Goal: Navigation & Orientation: Find specific page/section

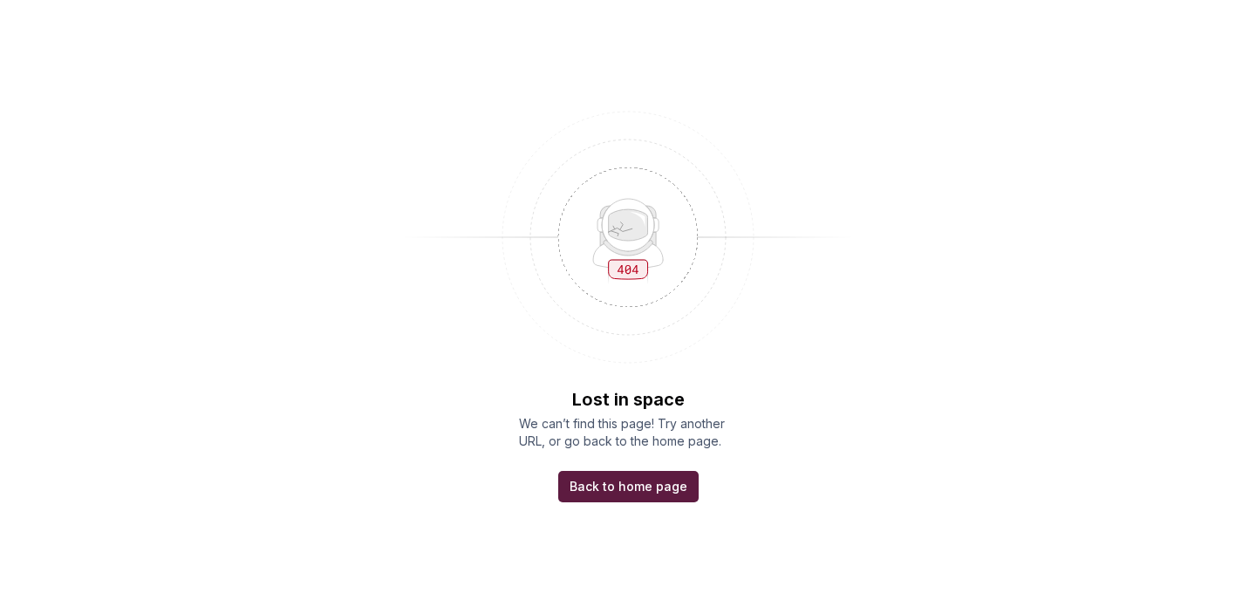
click at [643, 488] on span "Back to home page" at bounding box center [628, 486] width 118 height 17
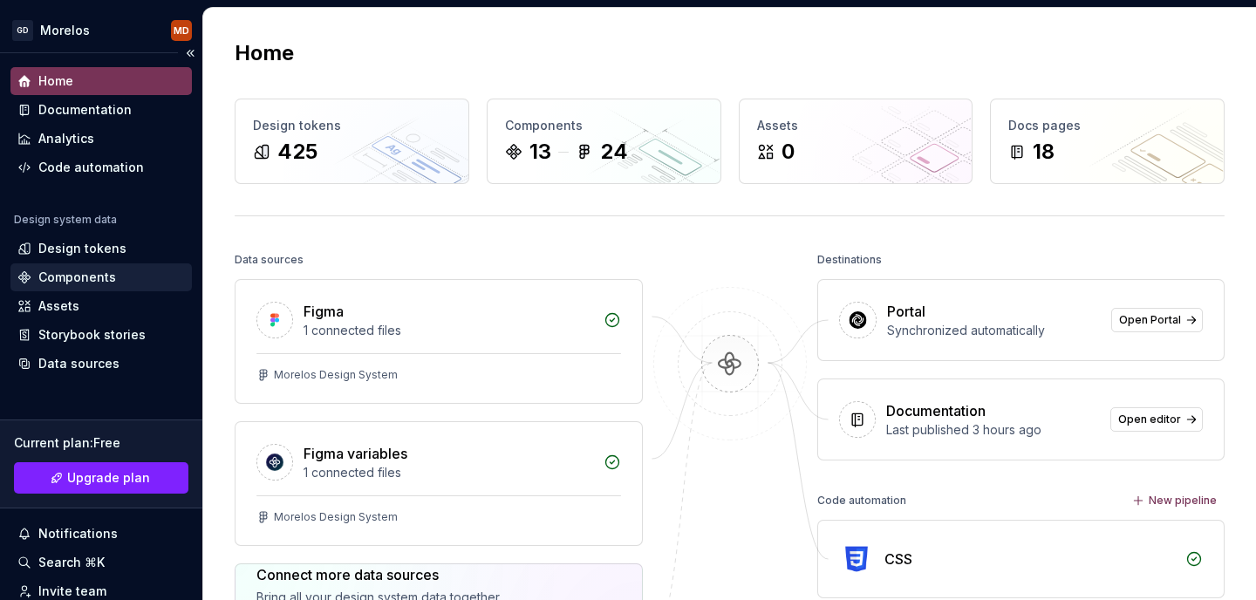
click at [119, 270] on div "Components" at bounding box center [100, 277] width 167 height 17
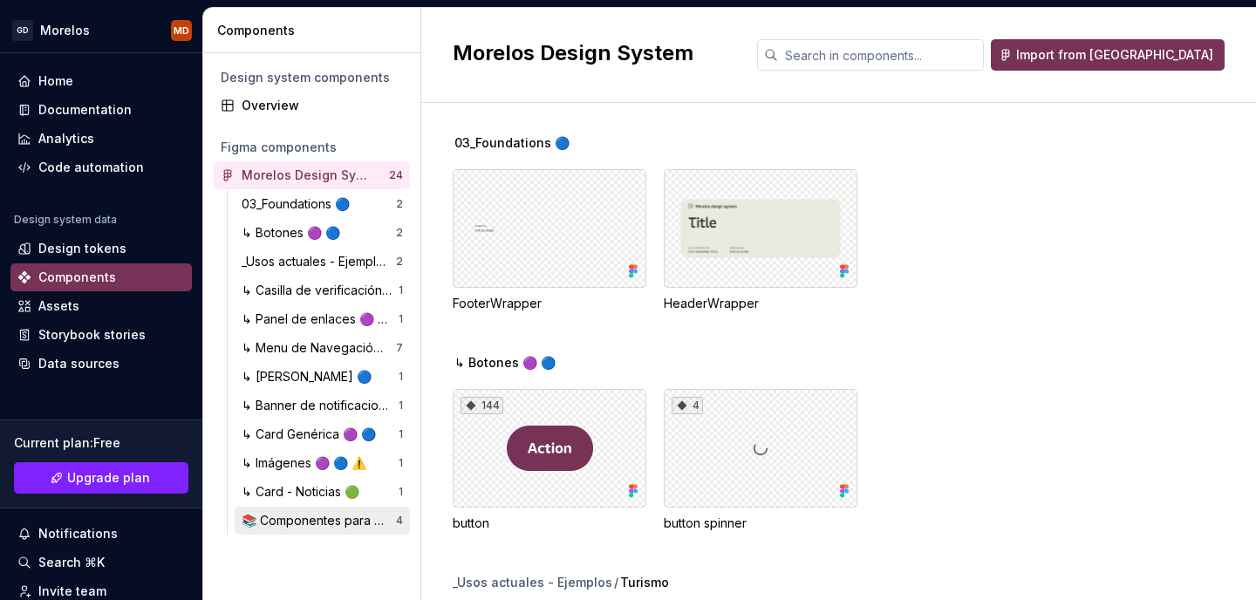
click at [337, 523] on div "📚 Componentes para documentar" at bounding box center [319, 520] width 154 height 17
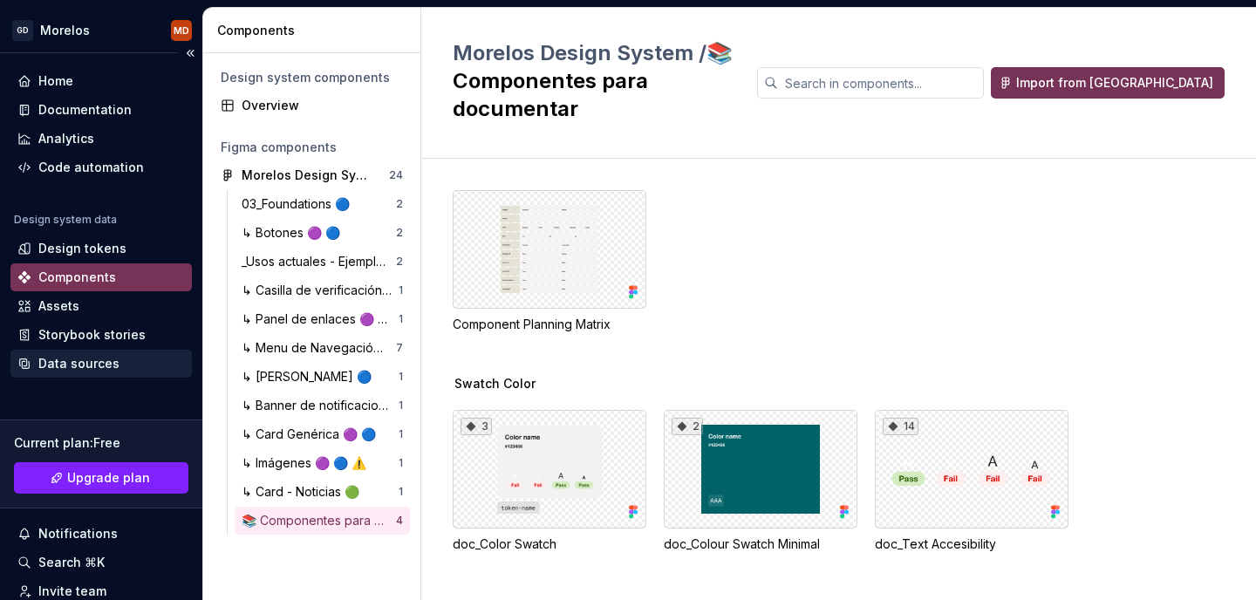
click at [124, 356] on div "Data sources" at bounding box center [100, 363] width 167 height 17
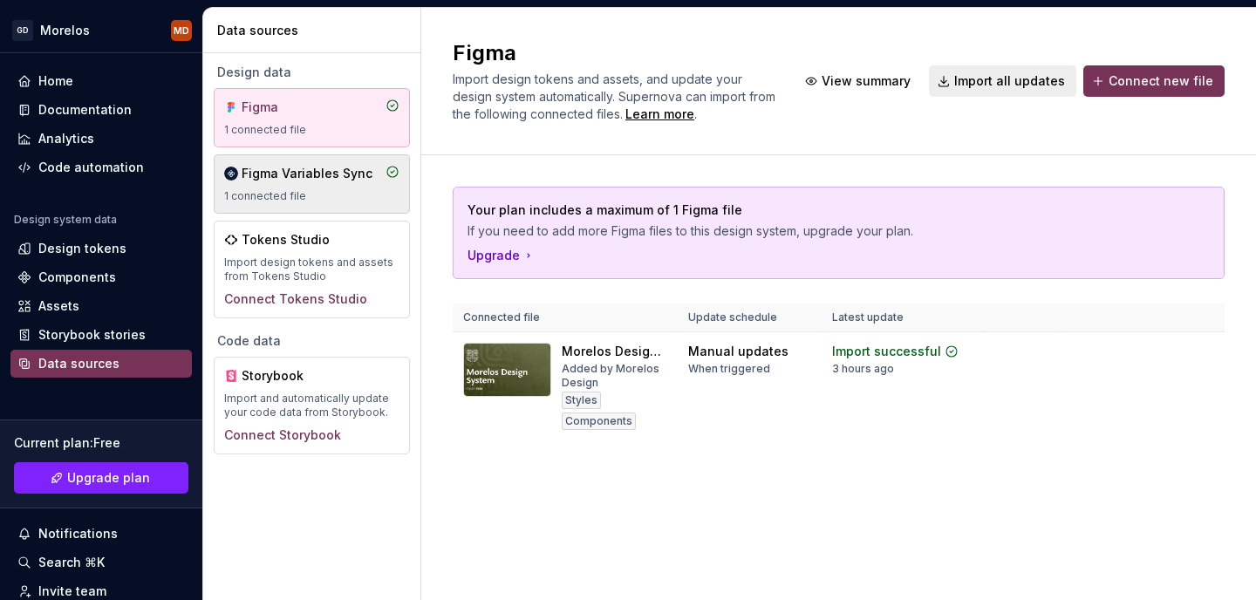
click at [290, 182] on div "Figma Variables Sync 1 connected file" at bounding box center [311, 184] width 175 height 38
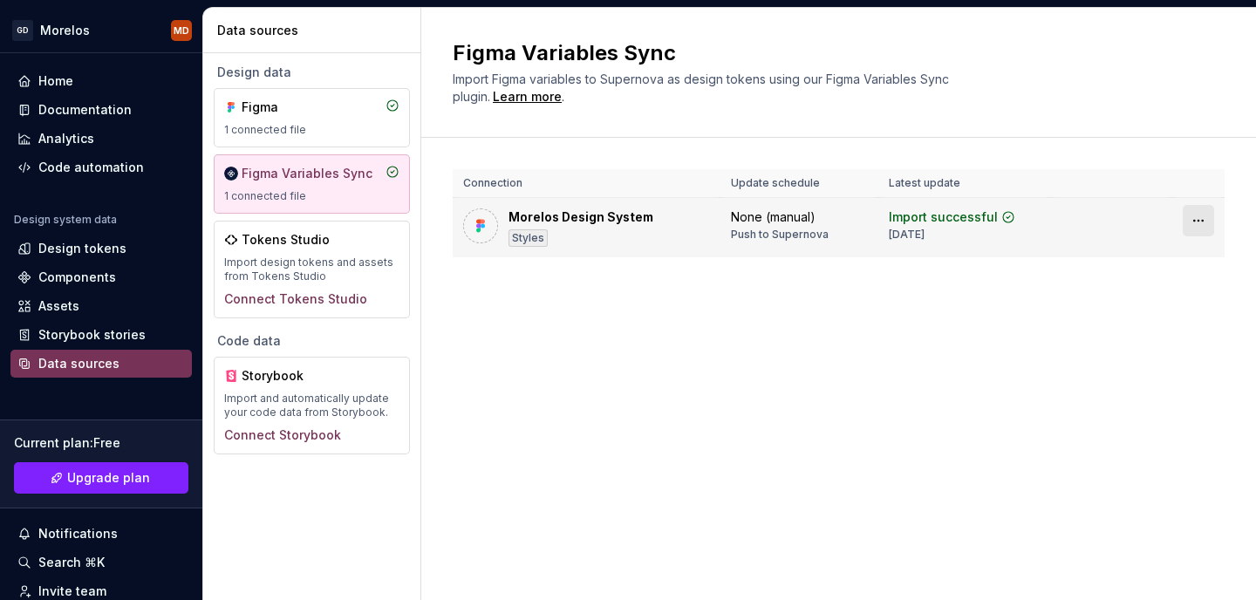
click at [1206, 217] on html "[PERSON_NAME] MD Home Documentation Analytics Code automation Design system dat…" at bounding box center [628, 300] width 1256 height 600
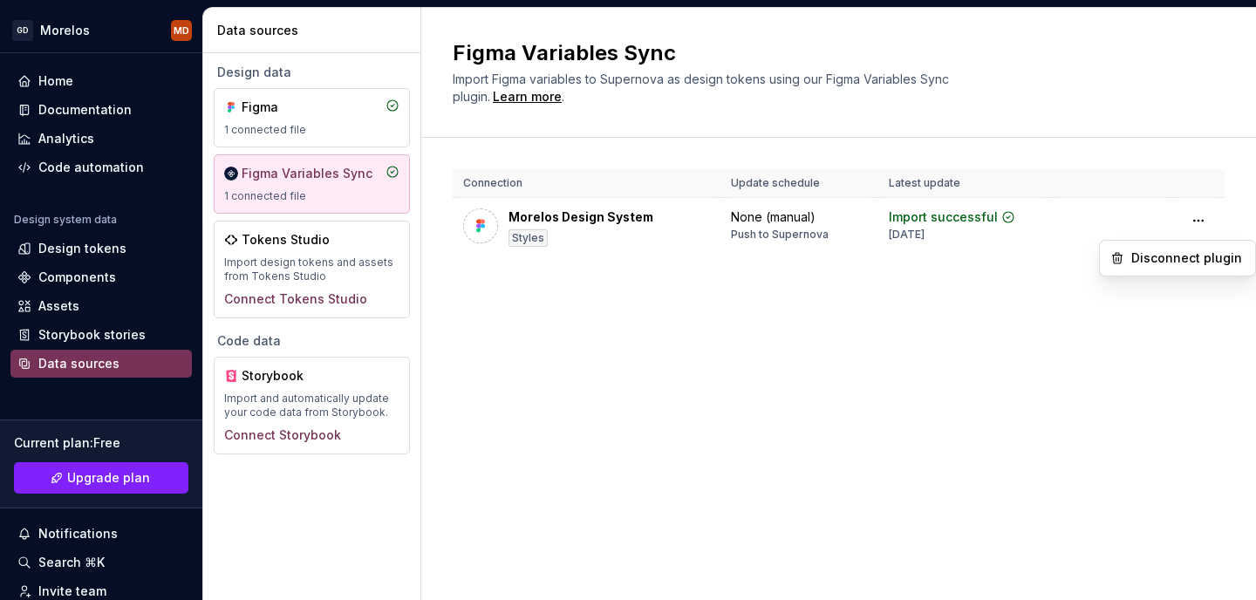
click at [860, 328] on html "[PERSON_NAME] MD Home Documentation Analytics Code automation Design system dat…" at bounding box center [628, 300] width 1256 height 600
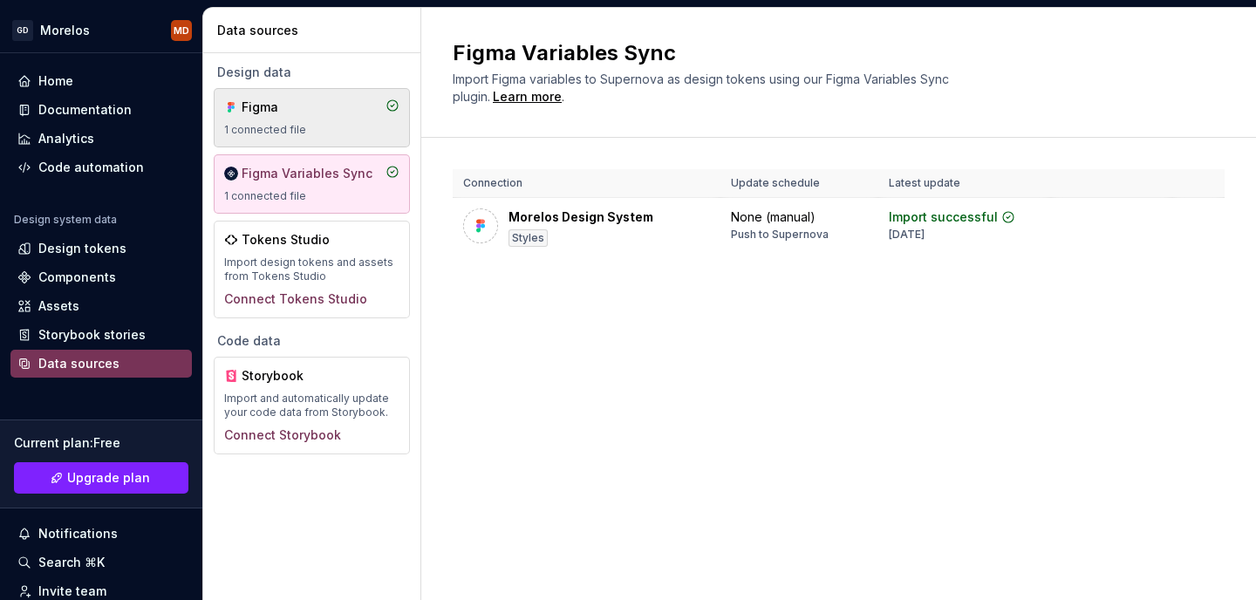
click at [310, 117] on div "Figma 1 connected file" at bounding box center [311, 118] width 175 height 38
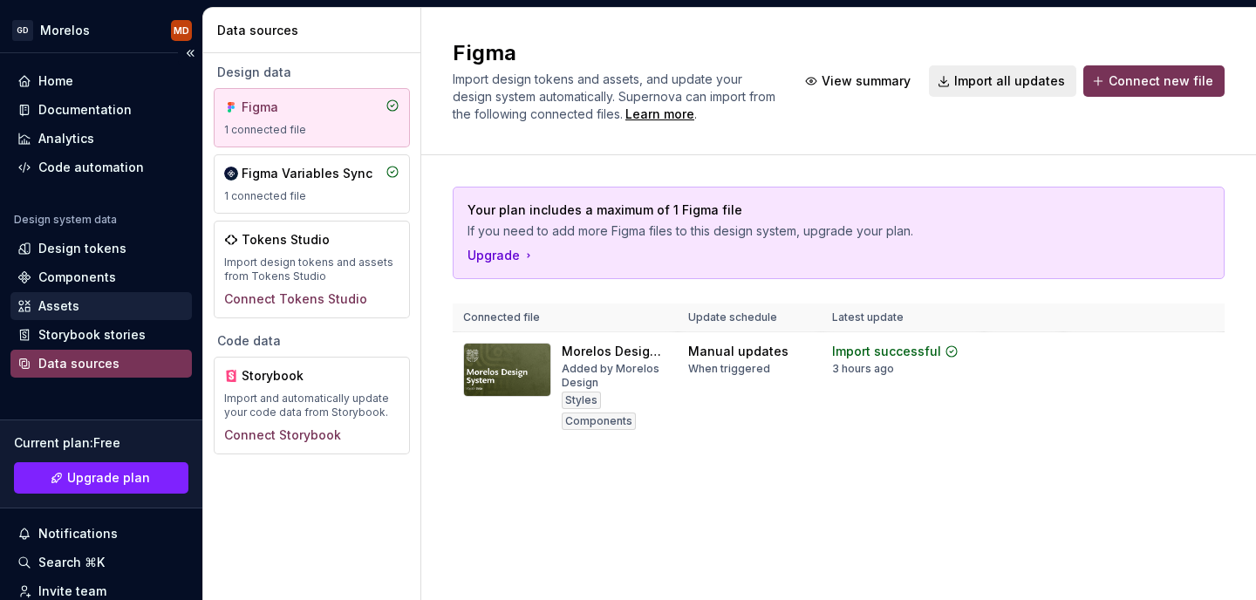
click at [145, 308] on div "Assets" at bounding box center [100, 305] width 167 height 17
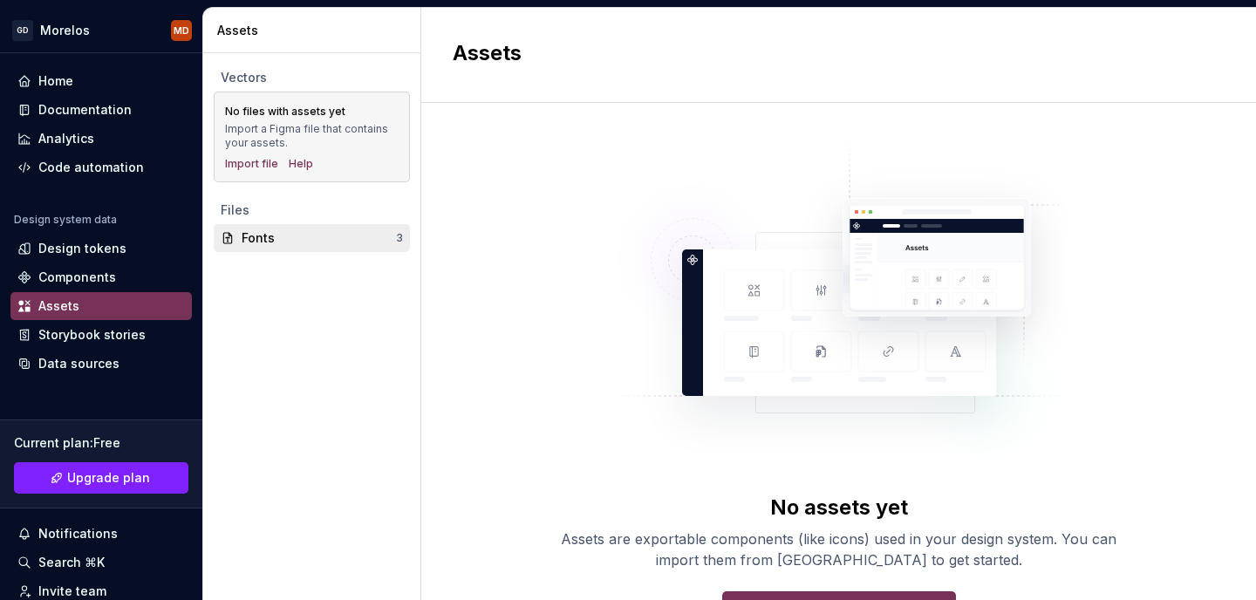
click at [297, 242] on div "Fonts" at bounding box center [319, 237] width 154 height 17
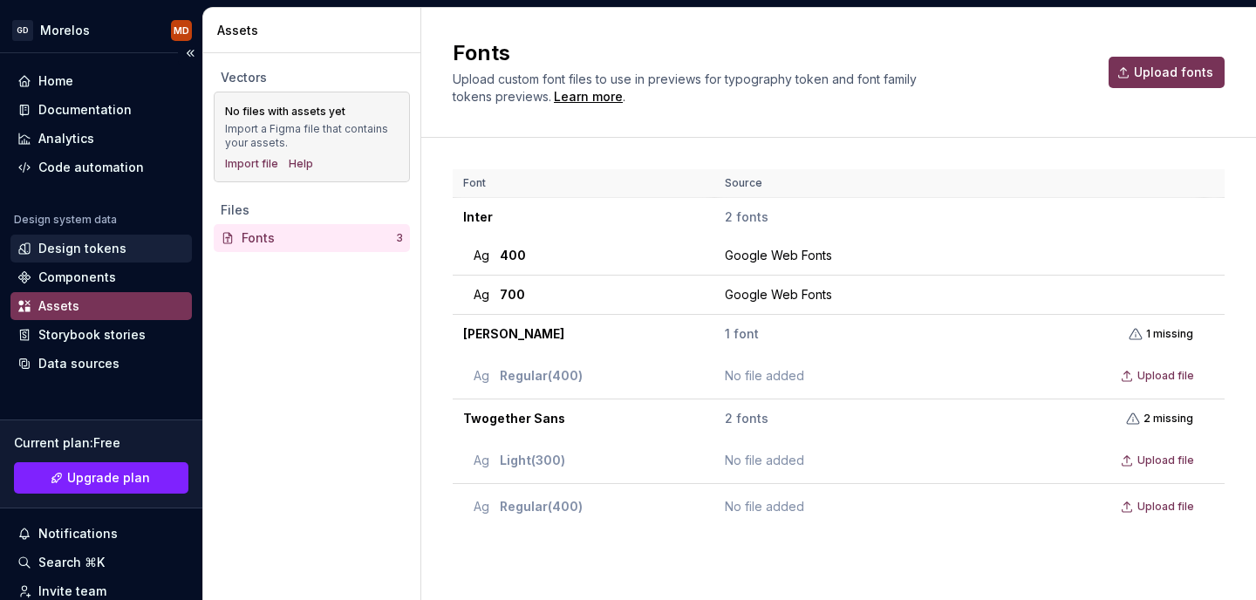
click at [115, 247] on div "Design tokens" at bounding box center [82, 248] width 88 height 17
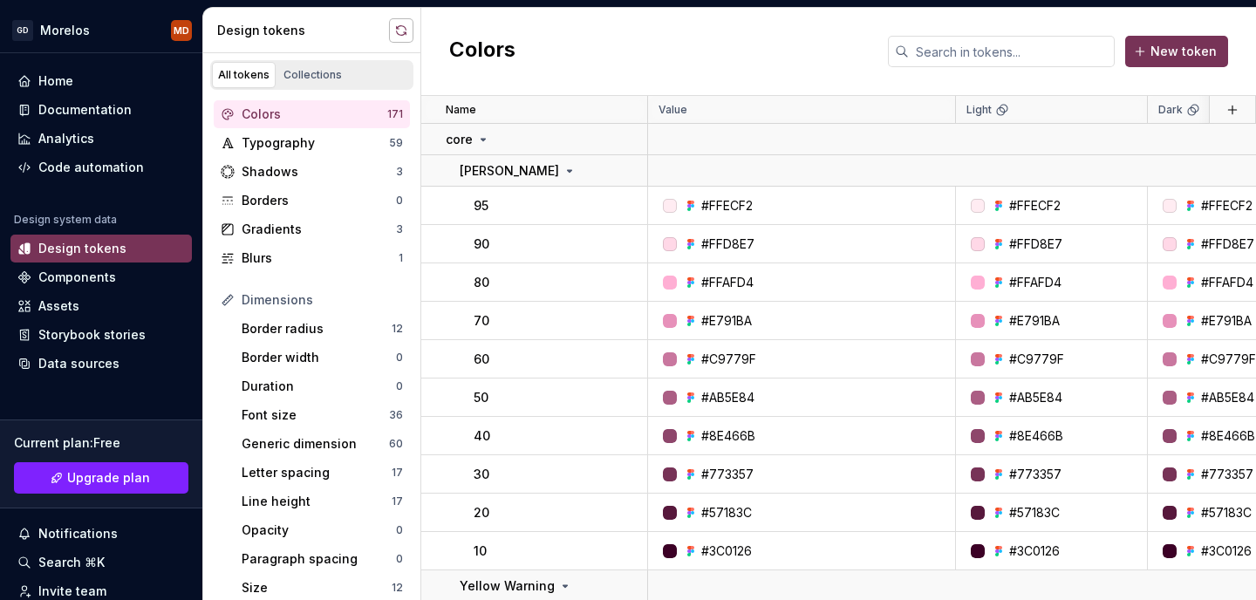
click at [398, 31] on button "button" at bounding box center [401, 30] width 24 height 24
click at [95, 273] on div "Components" at bounding box center [77, 277] width 78 height 17
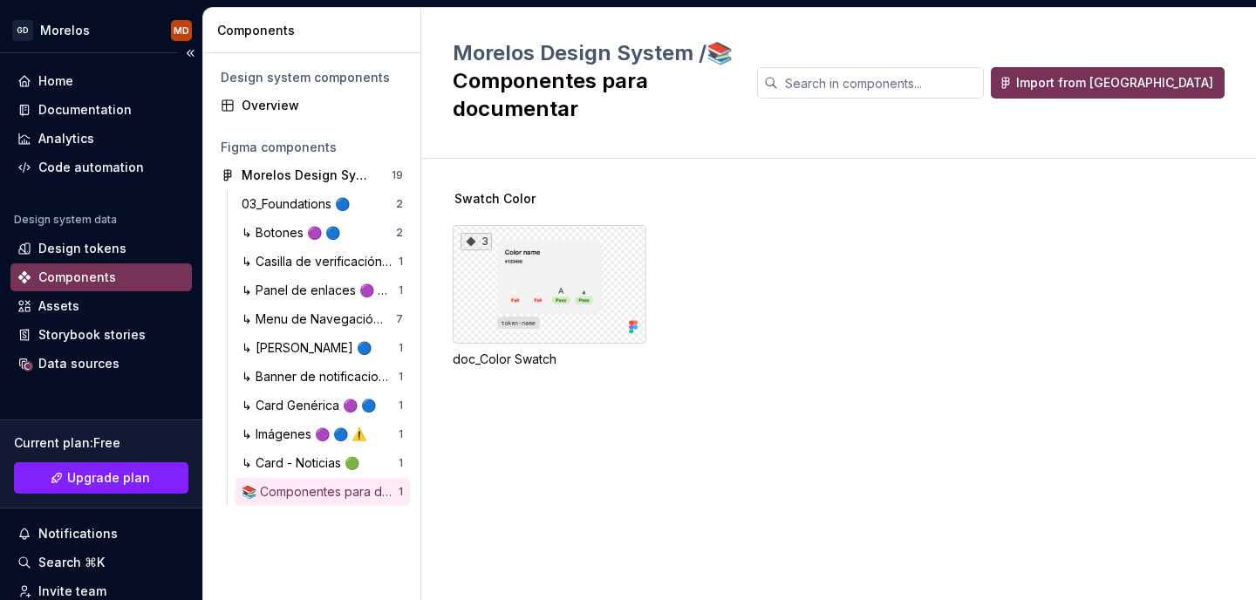
click at [54, 263] on div "Components" at bounding box center [100, 277] width 181 height 28
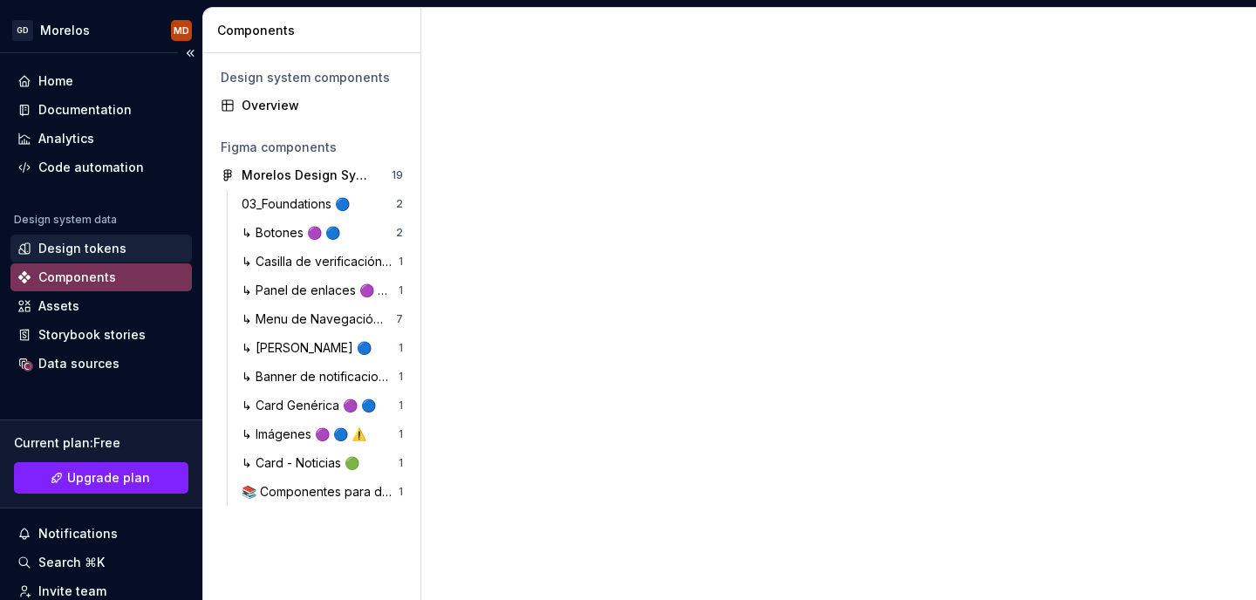
click at [76, 244] on div "Design tokens" at bounding box center [82, 248] width 88 height 17
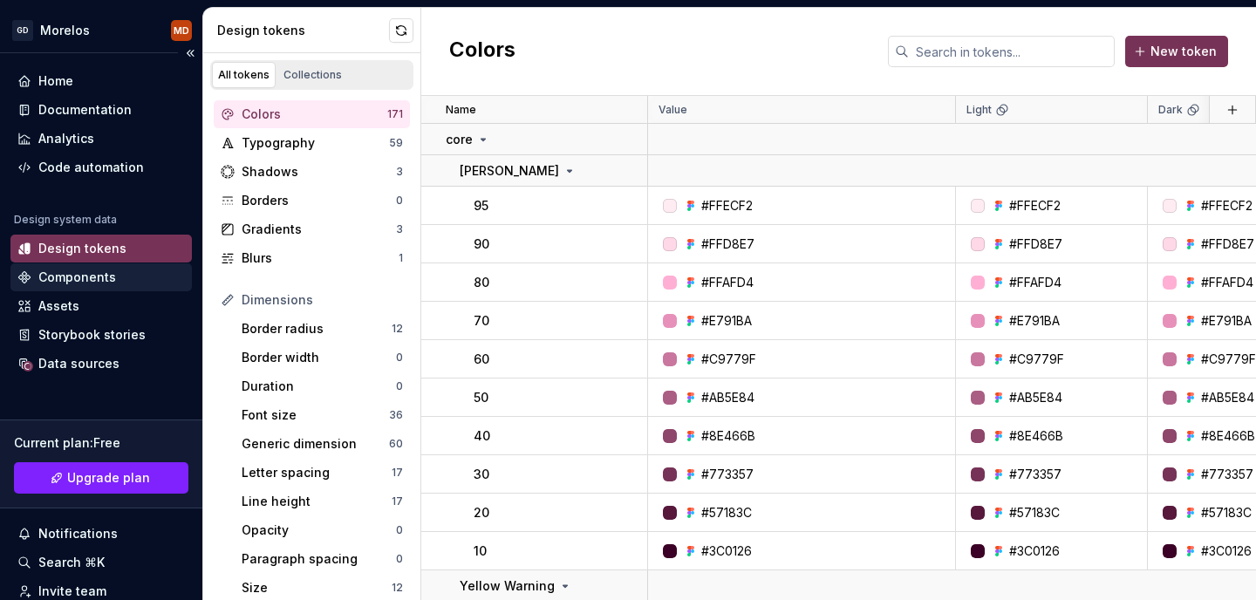
click at [80, 275] on div "Components" at bounding box center [77, 277] width 78 height 17
